Goal: Information Seeking & Learning: Learn about a topic

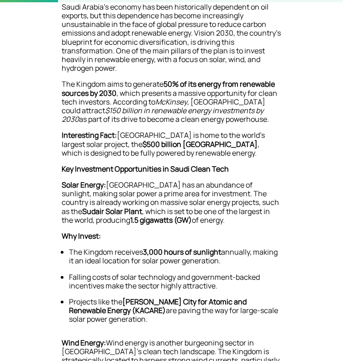
scroll to position [304, 0]
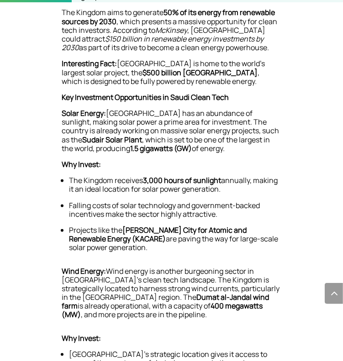
scroll to position [377, 0]
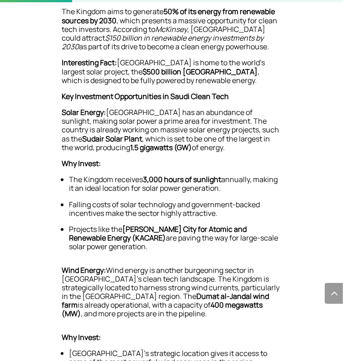
click at [266, 80] on p "Interesting Fact: [GEOGRAPHIC_DATA] is home to the world’s largest solar projec…" at bounding box center [172, 75] width 220 height 34
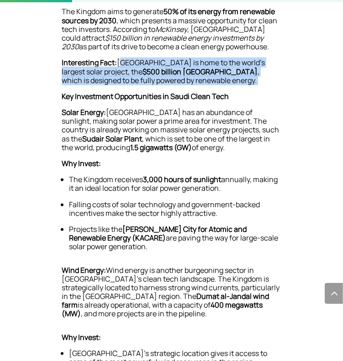
drag, startPoint x: 118, startPoint y: 61, endPoint x: 170, endPoint y: 88, distance: 58.6
click at [170, 88] on p "Interesting Fact: [GEOGRAPHIC_DATA] is home to the world’s largest solar projec…" at bounding box center [172, 75] width 220 height 34
copy p "[GEOGRAPHIC_DATA] is home to the world’s largest solar project, the $500 billio…"
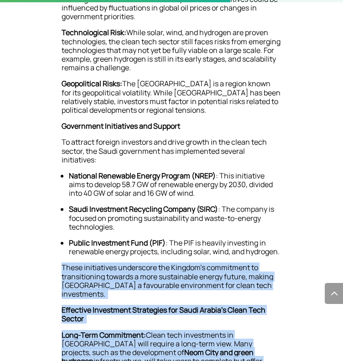
scroll to position [1324, 0]
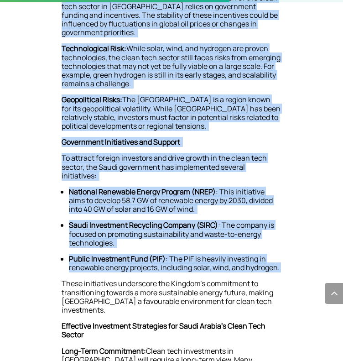
drag, startPoint x: 106, startPoint y: 268, endPoint x: 38, endPoint y: 33, distance: 244.0
copy div "Loremipsum Dolors Ametc Adip Elitseddoei te Incid Utlabo Etdol mag aliquaenimad…"
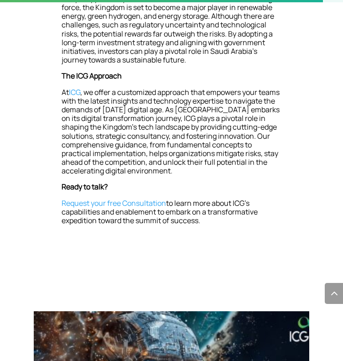
scroll to position [1863, 0]
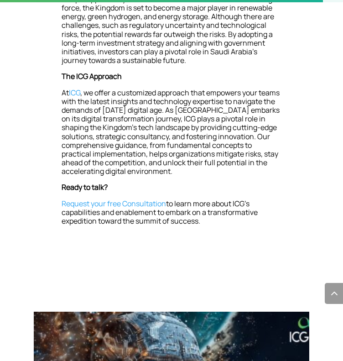
click at [194, 73] on p "Saudi Arabia’s clean tech revolution presents an exciting and unique opportunit…" at bounding box center [172, 29] width 220 height 86
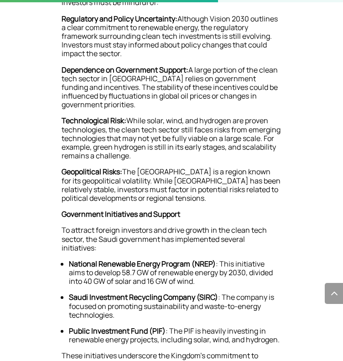
scroll to position [1246, 0]
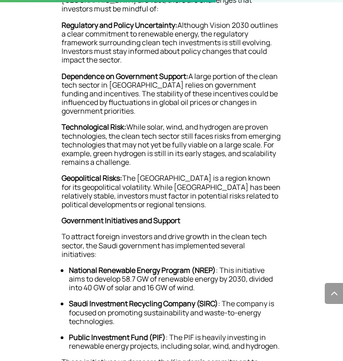
drag, startPoint x: 187, startPoint y: 187, endPoint x: 53, endPoint y: 115, distance: 151.8
copy div "Loremipsum Dolors Ametc Adip Elitseddoei te Incid Utlabo Etdol mag aliquaenimad…"
drag, startPoint x: 294, startPoint y: 155, endPoint x: 301, endPoint y: 118, distance: 37.5
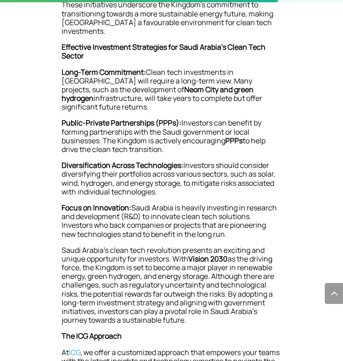
scroll to position [1603, 0]
